Goal: Information Seeking & Learning: Learn about a topic

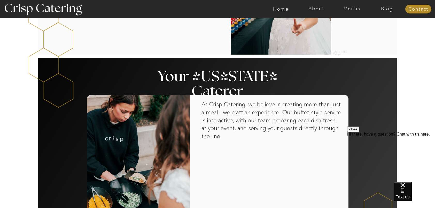
scroll to position [258, 0]
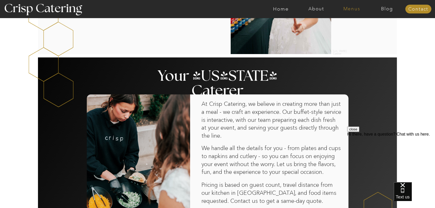
click at [355, 10] on nav "Menus" at bounding box center [351, 8] width 35 height 5
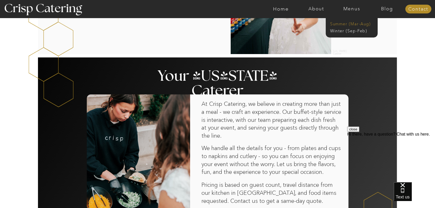
click at [344, 22] on nav "Summer (Mar-Aug)" at bounding box center [353, 23] width 46 height 5
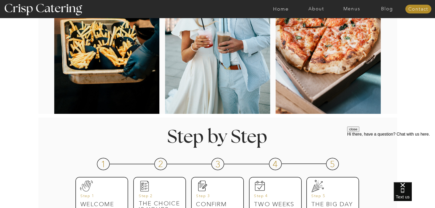
scroll to position [129, 0]
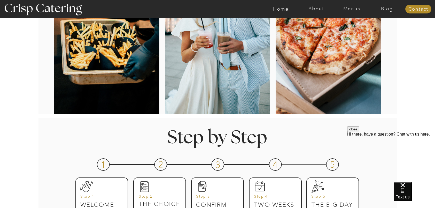
click at [305, 39] on div at bounding box center [327, 28] width 105 height 171
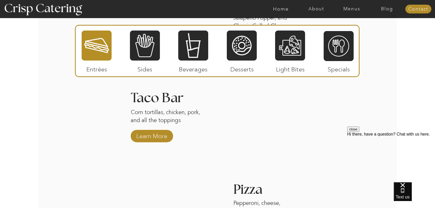
scroll to position [671, 0]
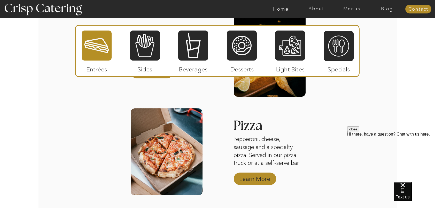
click at [239, 178] on p "Learn More" at bounding box center [255, 177] width 34 height 15
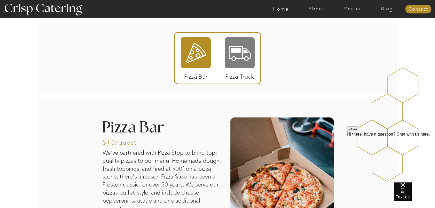
click at [238, 54] on div at bounding box center [240, 52] width 30 height 31
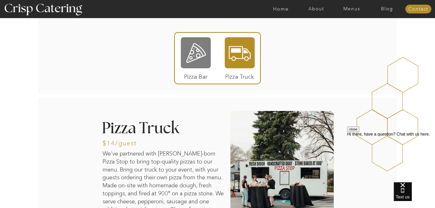
click at [185, 57] on div at bounding box center [196, 52] width 30 height 31
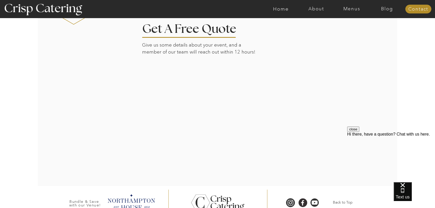
scroll to position [1131, 0]
click at [119, 58] on div at bounding box center [218, 98] width 360 height 176
